Goal: Complete application form

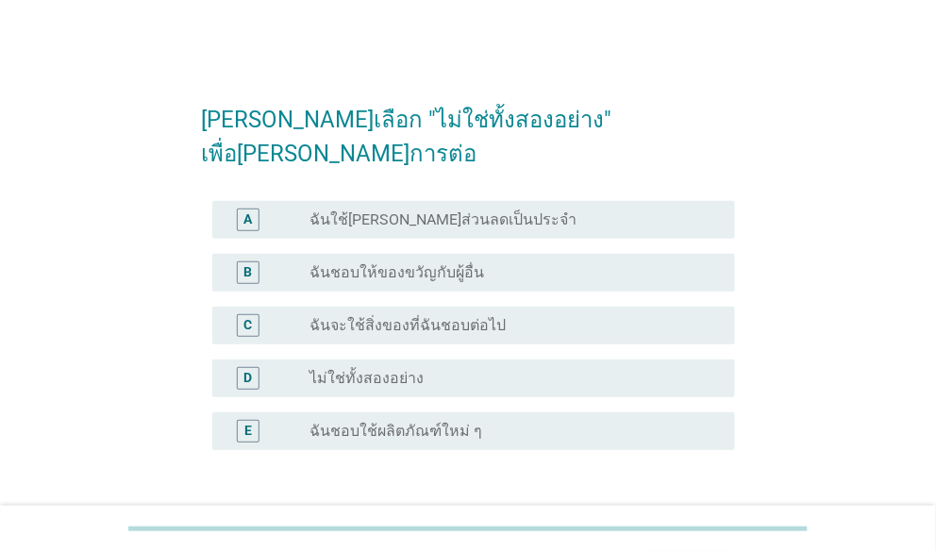
click at [704, 424] on div "A radio_button_unchecked ฉันใช้[PERSON_NAME]ส่วนลดเป็นประจำ B radio_button_unch…" at bounding box center [467, 336] width 533 height 287
click at [347, 475] on form "[PERSON_NAME]เลือก "ไม่ใช่ทั้งสองอย่าง" เพื่อ[PERSON_NAME]การต่อ A radio_button…" at bounding box center [467, 323] width 533 height 479
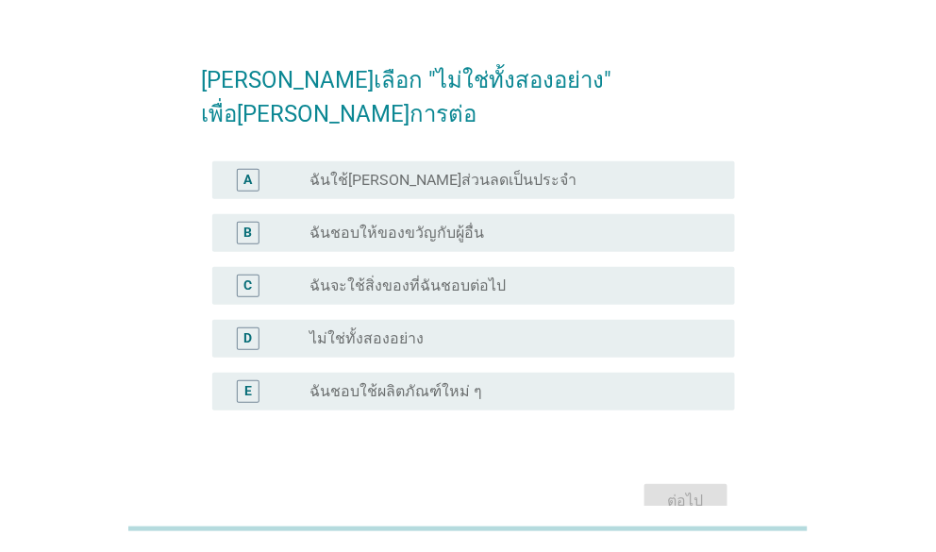
scroll to position [11, 0]
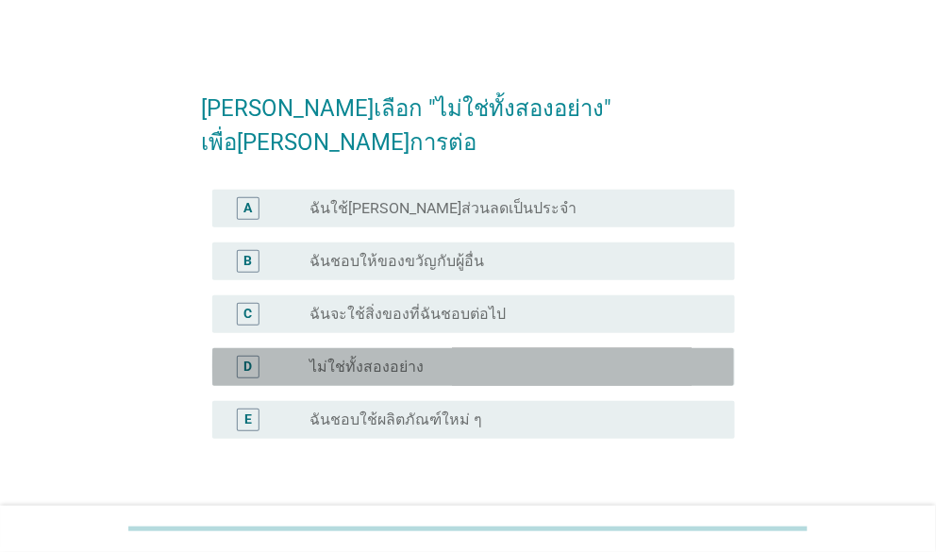
click at [381, 358] on label "ไม่ใช่ทั้งสองอย่าง" at bounding box center [367, 367] width 114 height 19
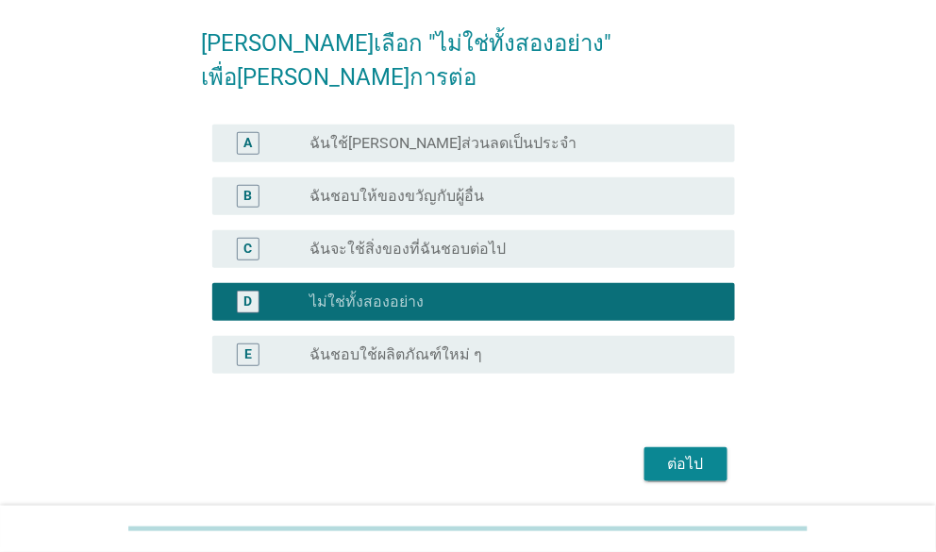
scroll to position [106, 0]
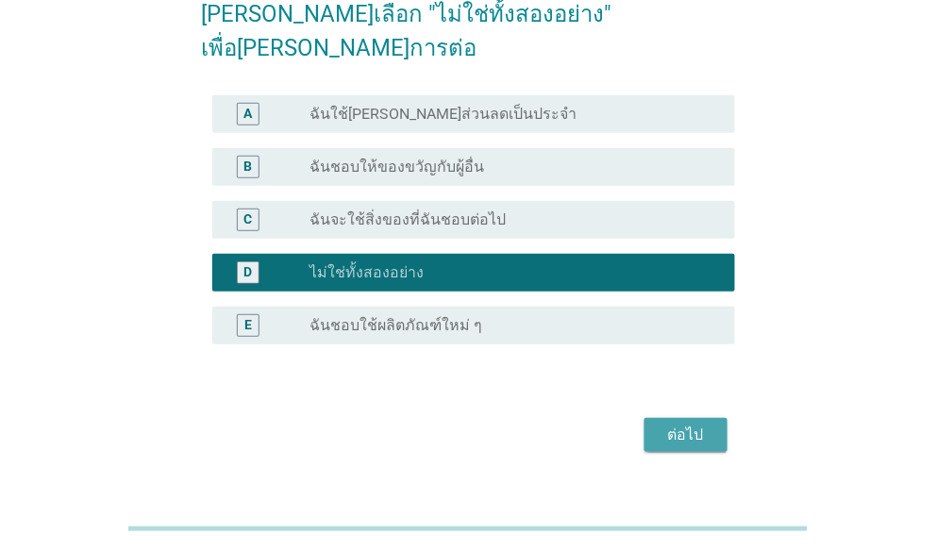
click at [702, 424] on div "ต่อไป" at bounding box center [686, 435] width 53 height 23
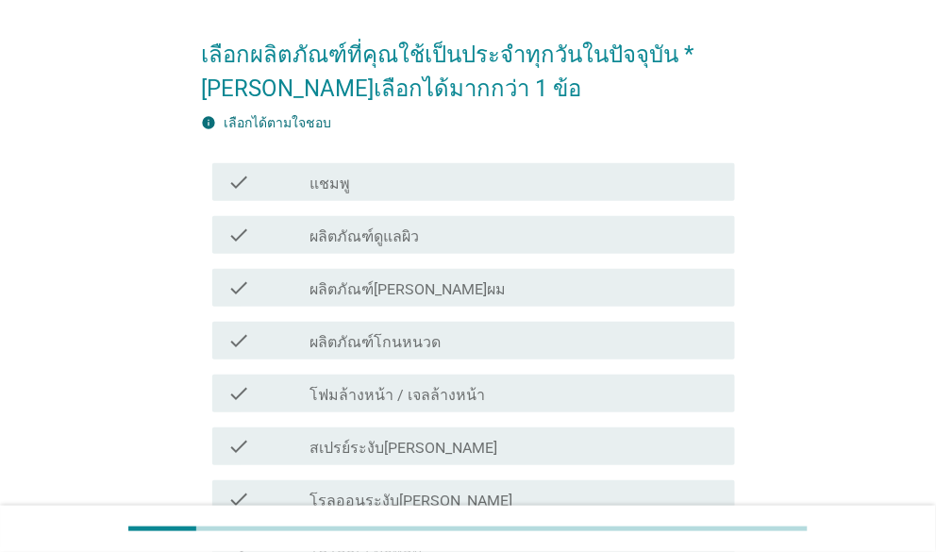
scroll to position [93, 0]
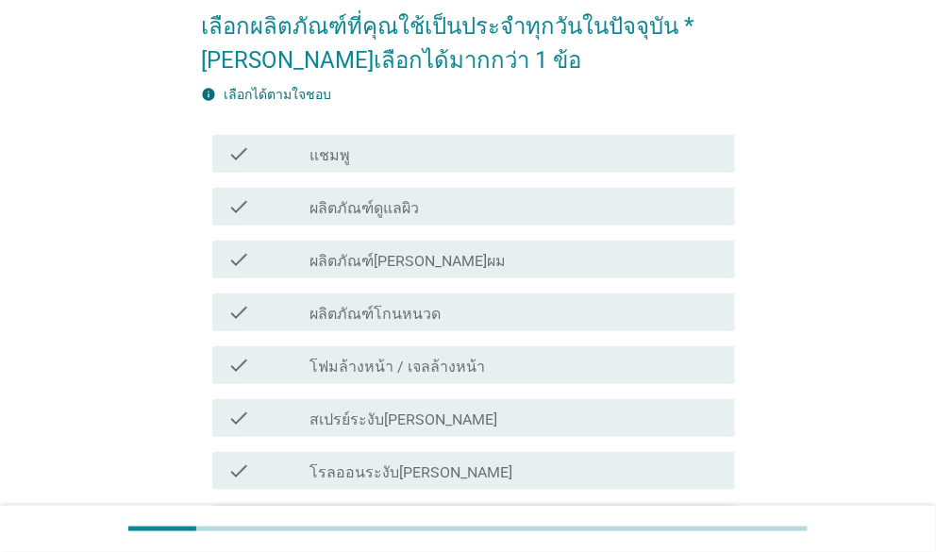
click at [863, 324] on div "เลือกผลิตภัณฑ์ที่คุณใช้เป็นประจำทุกวันในปัจจุบัน *[PERSON_NAME]เลือกได้มากกว่า …" at bounding box center [468, 338] width 846 height 726
click at [425, 210] on div "check_box_outline_blank ผลิตภัณฑ์ดูแลผิว" at bounding box center [515, 206] width 410 height 23
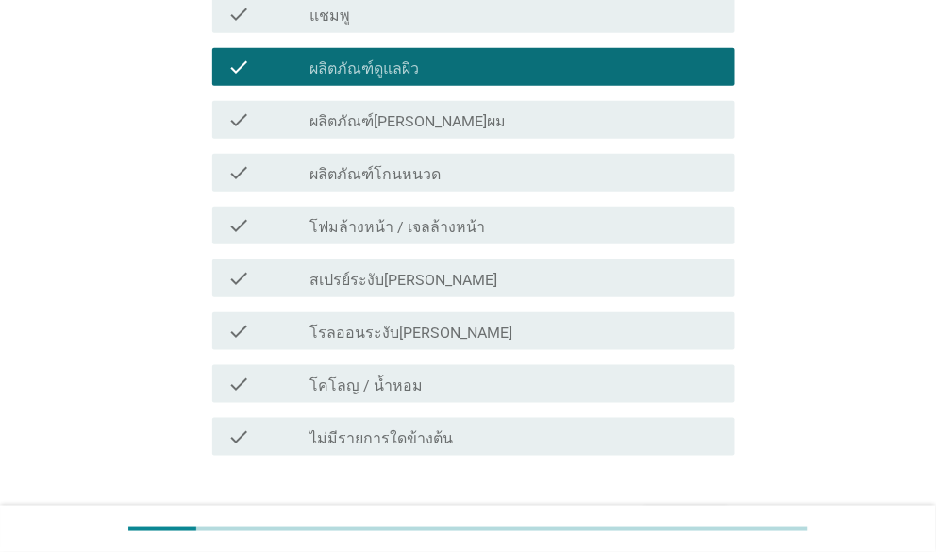
scroll to position [283, 0]
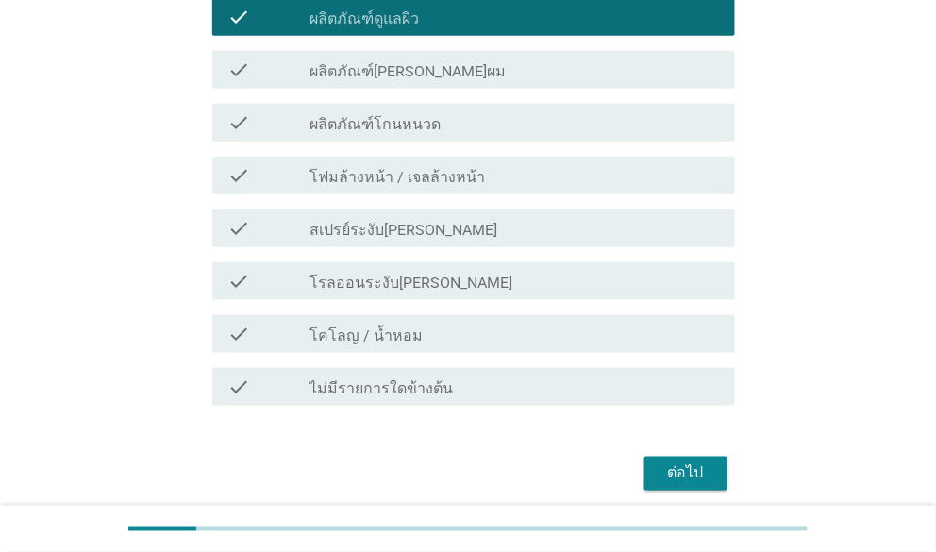
click at [440, 179] on label "โฟมล้างหน้า / เจลล้างหน้า" at bounding box center [398, 177] width 176 height 19
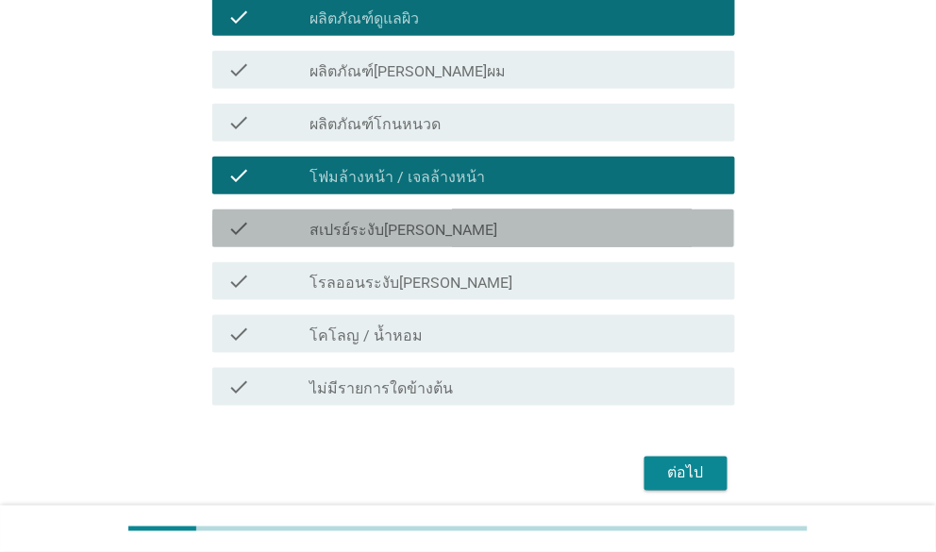
click at [426, 235] on label "สเปรย์ระงับ[PERSON_NAME]" at bounding box center [404, 230] width 188 height 19
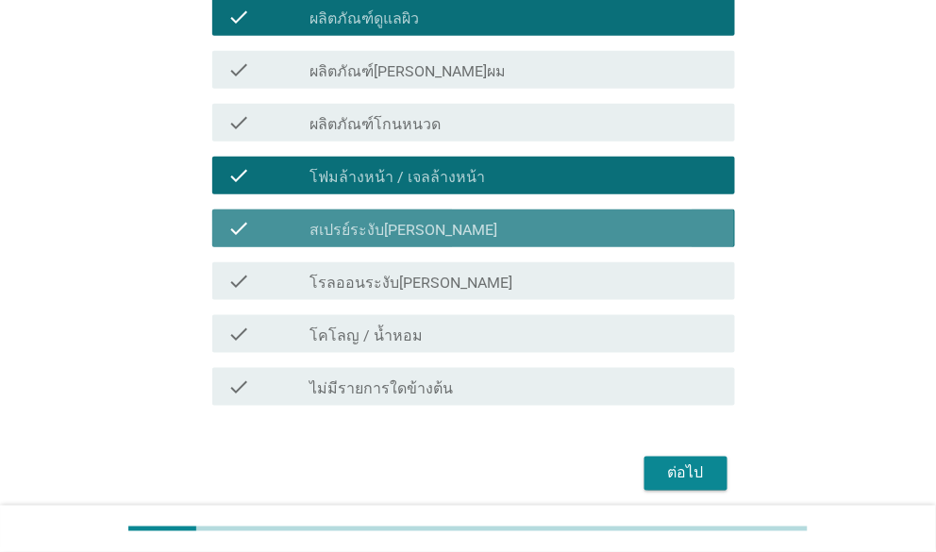
click at [460, 245] on div "check check_box สเปรย์ระงับ[PERSON_NAME]" at bounding box center [473, 229] width 522 height 38
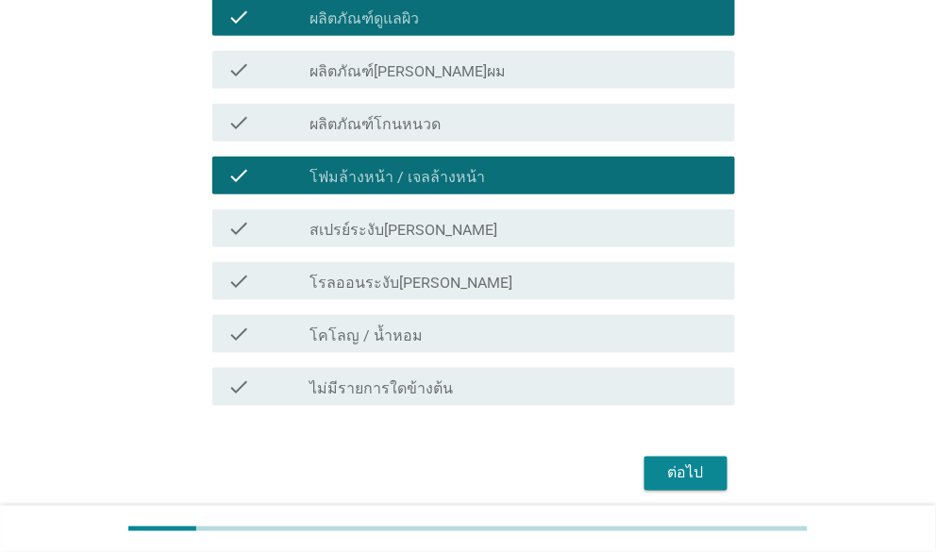
click at [434, 222] on div "check_box สเปรย์ระงับ[PERSON_NAME]" at bounding box center [515, 228] width 410 height 23
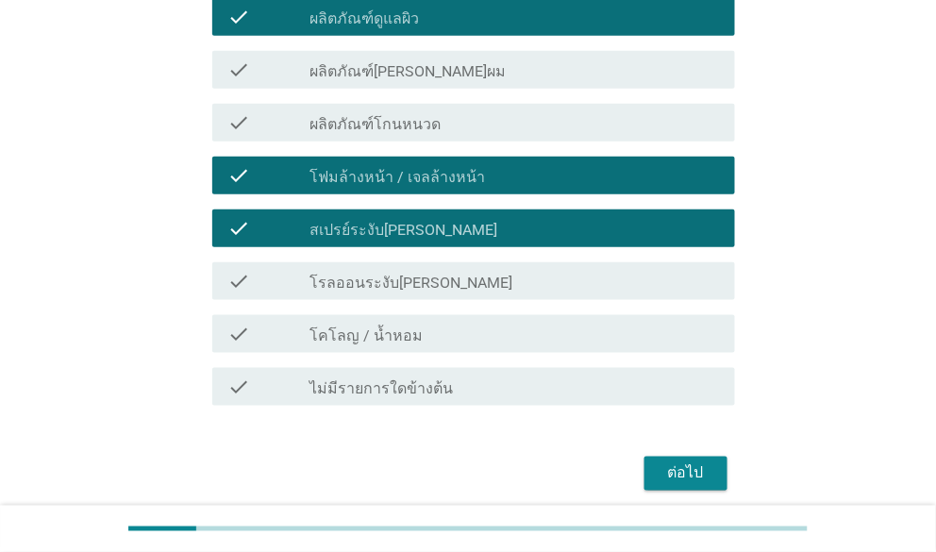
click at [453, 277] on div "check_box_outline_blank โรลออนระงับ[PERSON_NAME]" at bounding box center [515, 281] width 410 height 23
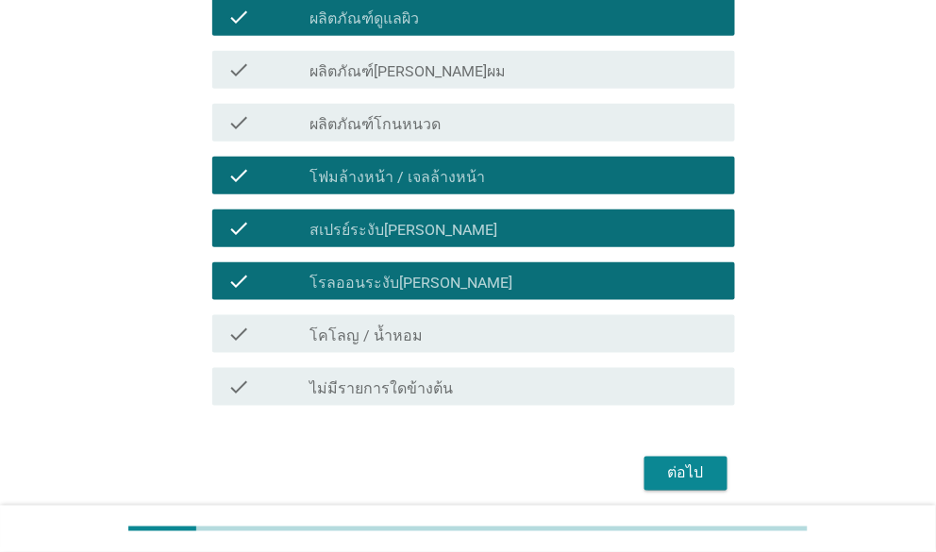
click at [680, 463] on div "ต่อไป" at bounding box center [686, 473] width 53 height 23
